Goal: Task Accomplishment & Management: Use online tool/utility

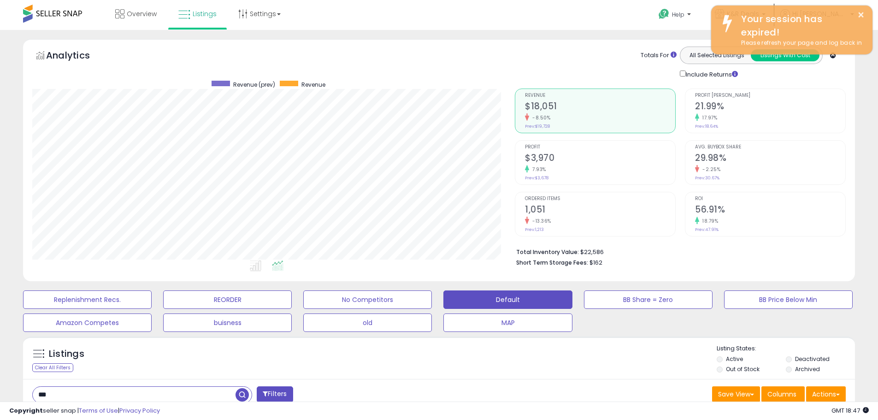
select select "**"
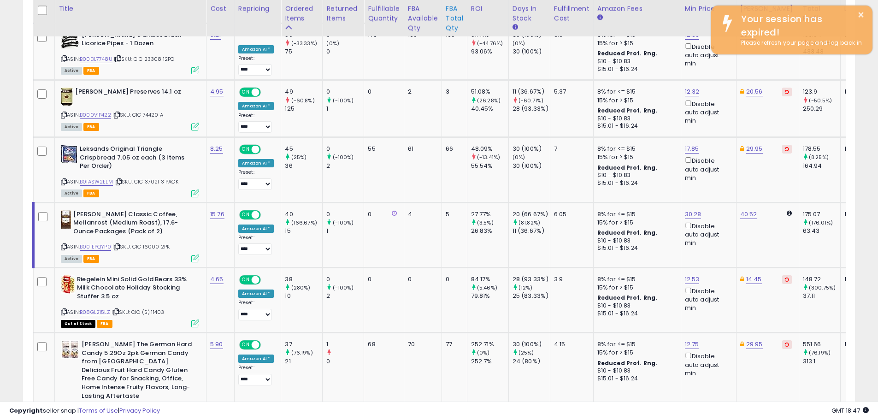
scroll to position [189, 483]
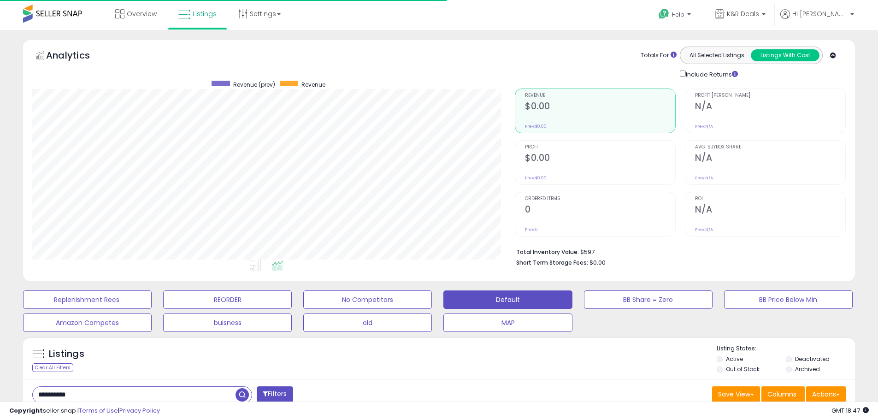
select select "**"
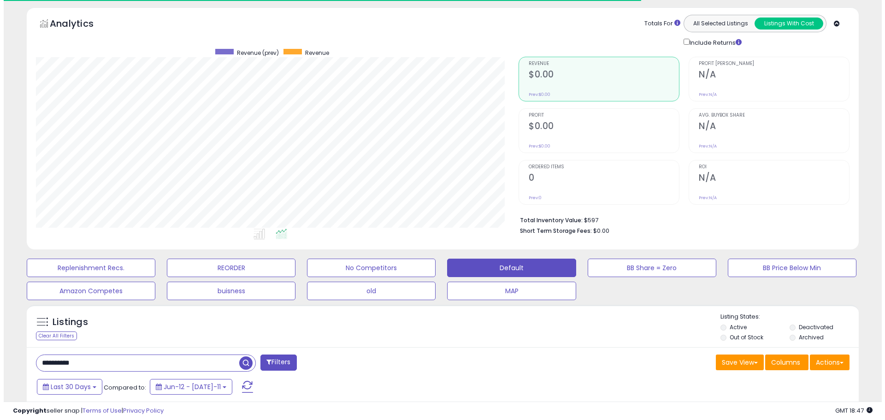
scroll to position [46, 0]
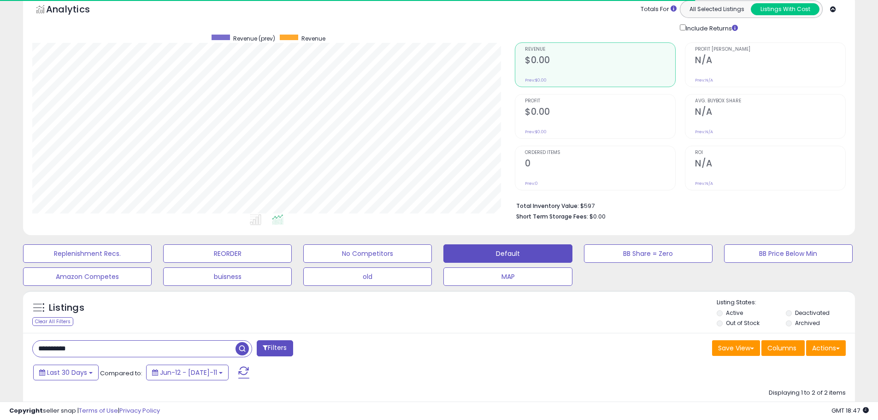
click at [720, 310] on li "Active" at bounding box center [751, 314] width 68 height 10
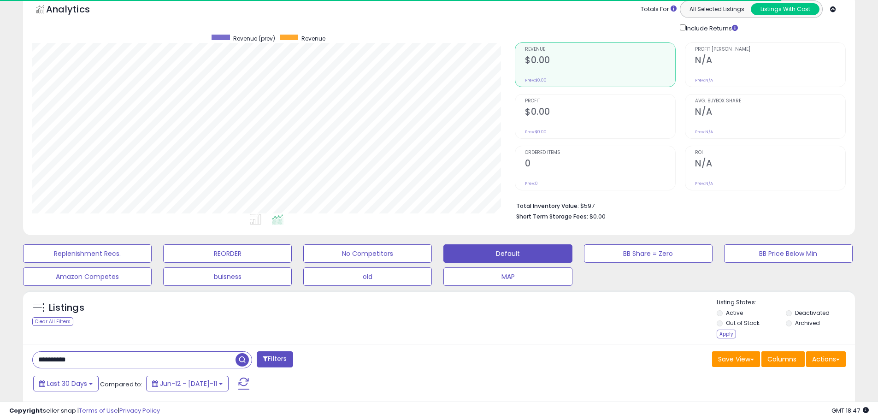
click at [786, 320] on li "Archived" at bounding box center [820, 324] width 68 height 10
click at [791, 319] on li "Archived" at bounding box center [820, 324] width 68 height 10
click at [727, 335] on div "Apply" at bounding box center [726, 334] width 19 height 9
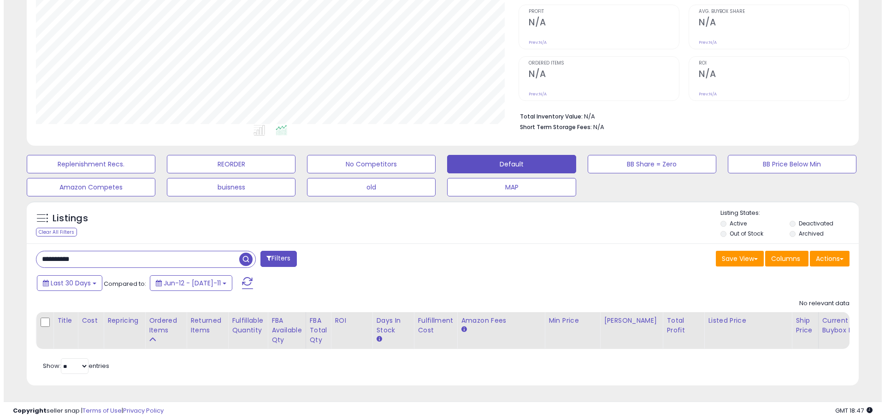
scroll to position [142, 0]
click at [246, 253] on span "button" at bounding box center [242, 259] width 13 height 13
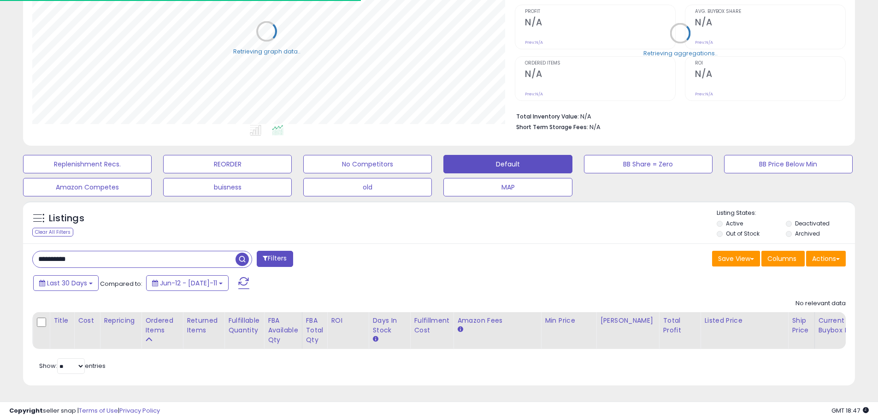
scroll to position [460824, 460530]
drag, startPoint x: 125, startPoint y: 258, endPoint x: 17, endPoint y: 255, distance: 107.9
click at [18, 255] on div "Listings Clear All Filters" at bounding box center [439, 296] width 846 height 201
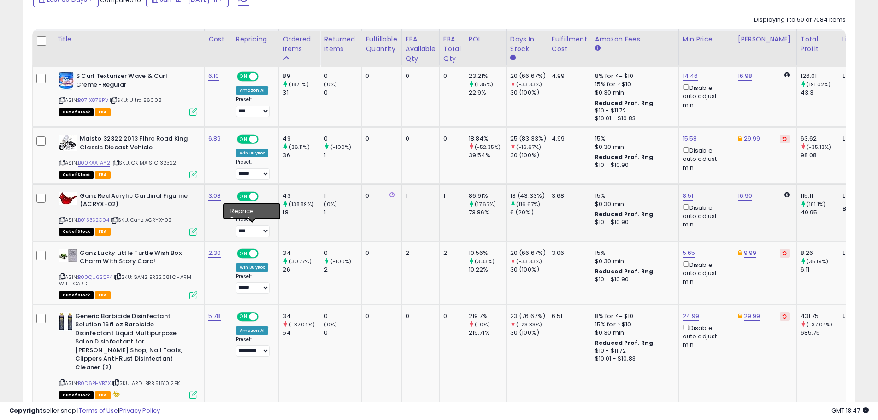
scroll to position [465, 0]
